Goal: Task Accomplishment & Management: Manage account settings

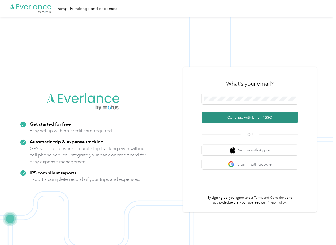
click at [219, 115] on button "Continue with Email / SSO" at bounding box center [250, 117] width 96 height 11
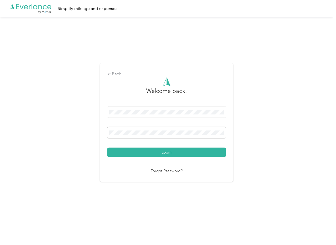
click at [127, 150] on button "Login" at bounding box center [166, 151] width 119 height 9
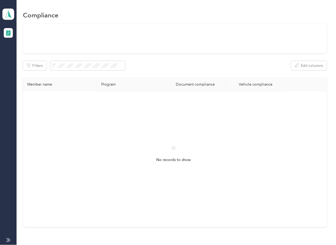
click at [189, 53] on div at bounding box center [175, 39] width 304 height 30
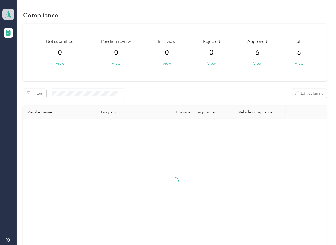
click at [5, 14] on icon at bounding box center [8, 13] width 8 height 7
click at [15, 55] on div "Log out" at bounding box center [17, 56] width 21 height 6
